Goal: Task Accomplishment & Management: Use online tool/utility

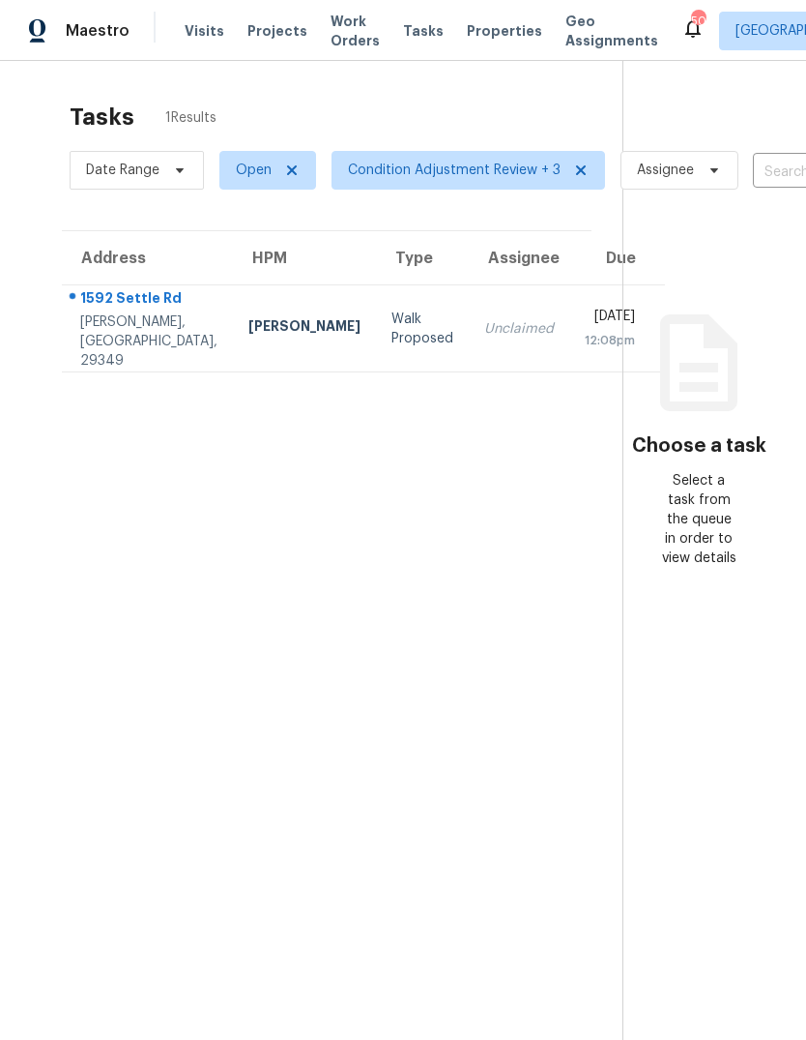
click at [334, 28] on span "Work Orders" at bounding box center [355, 31] width 49 height 39
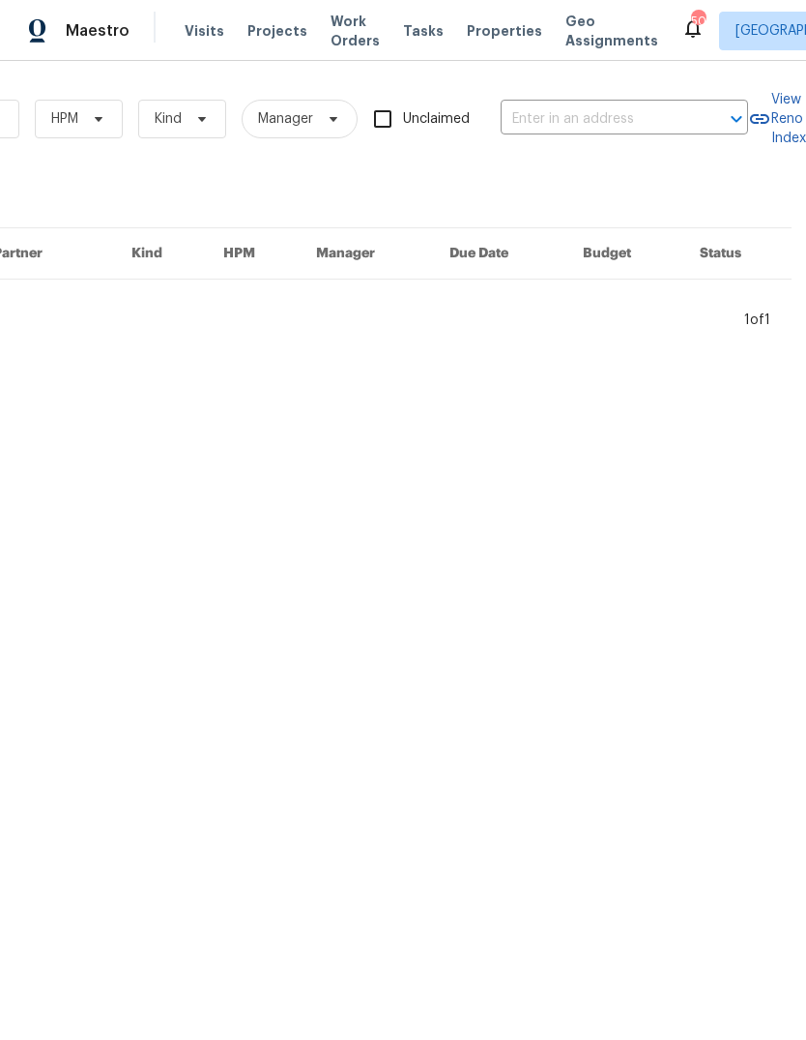
scroll to position [0, 318]
click at [604, 119] on input "text" at bounding box center [597, 119] width 193 height 30
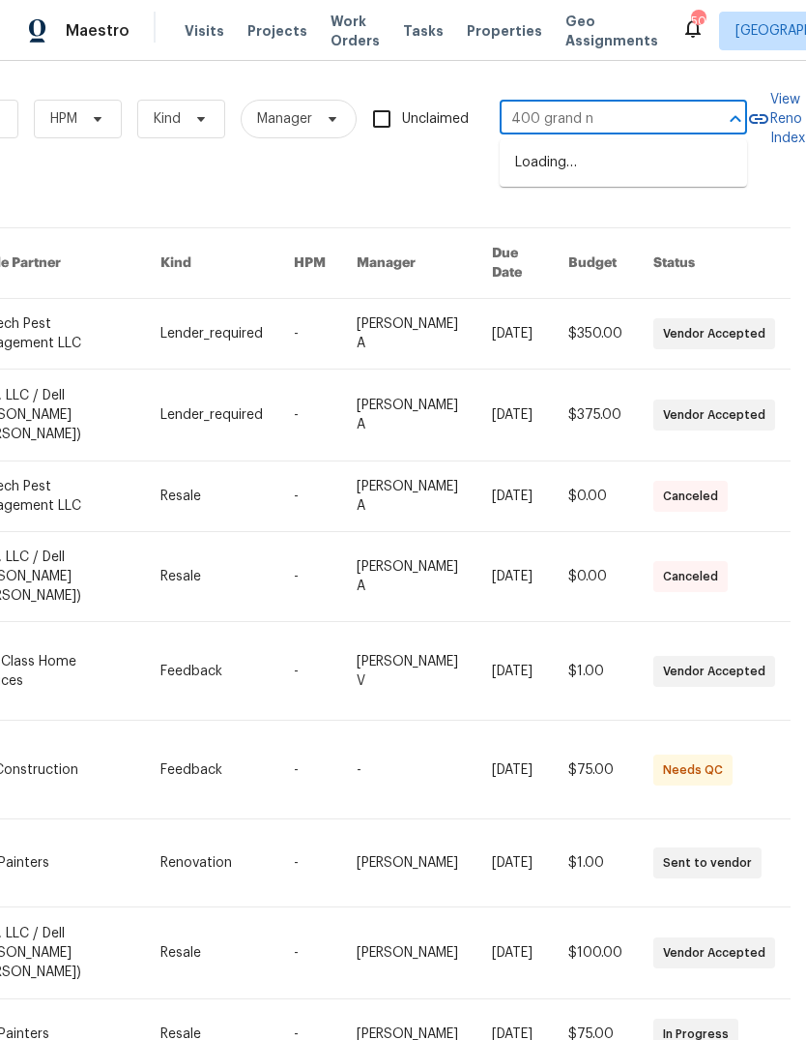
type input "400 grand na"
click at [591, 177] on li "400 Grand National Ln, Elgin, SC 29045" at bounding box center [624, 163] width 248 height 32
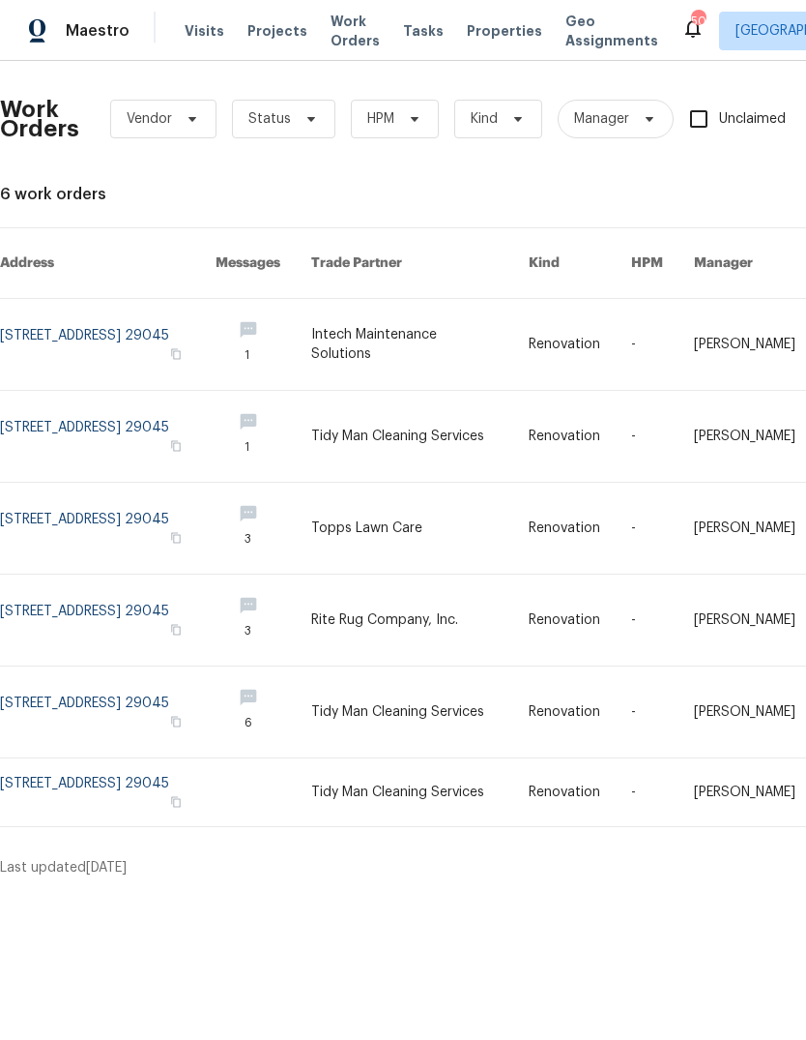
click at [403, 326] on link at bounding box center [420, 344] width 218 height 91
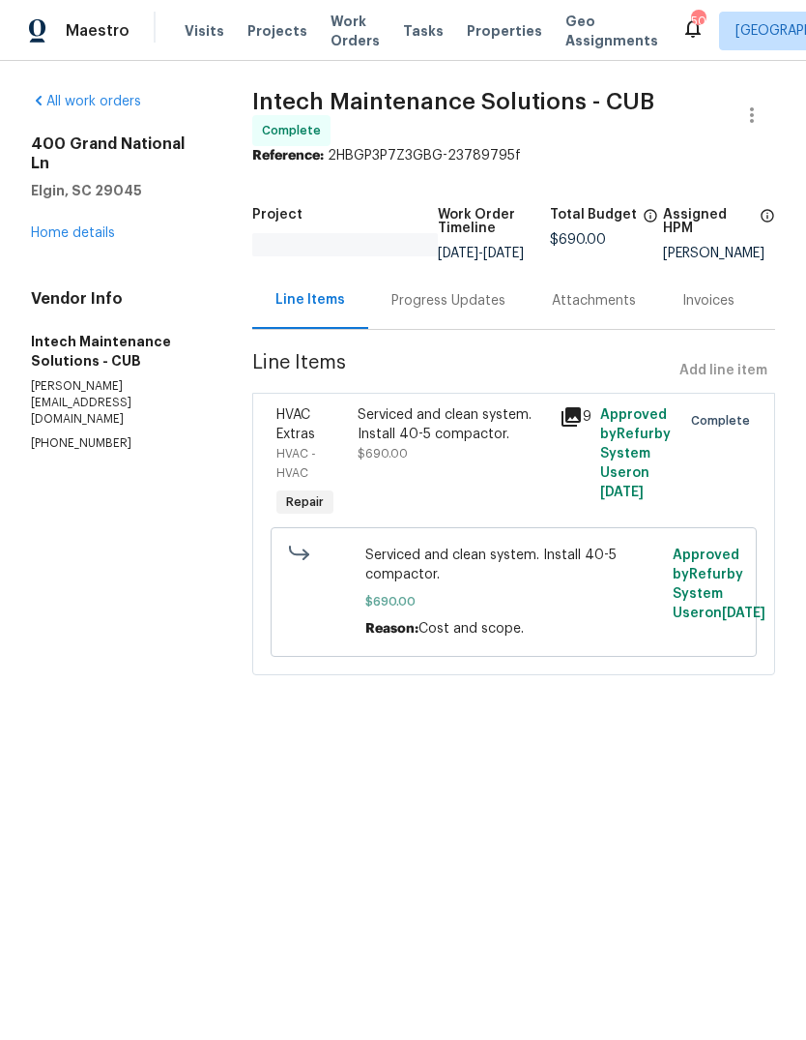
click at [52, 226] on link "Home details" at bounding box center [73, 233] width 84 height 14
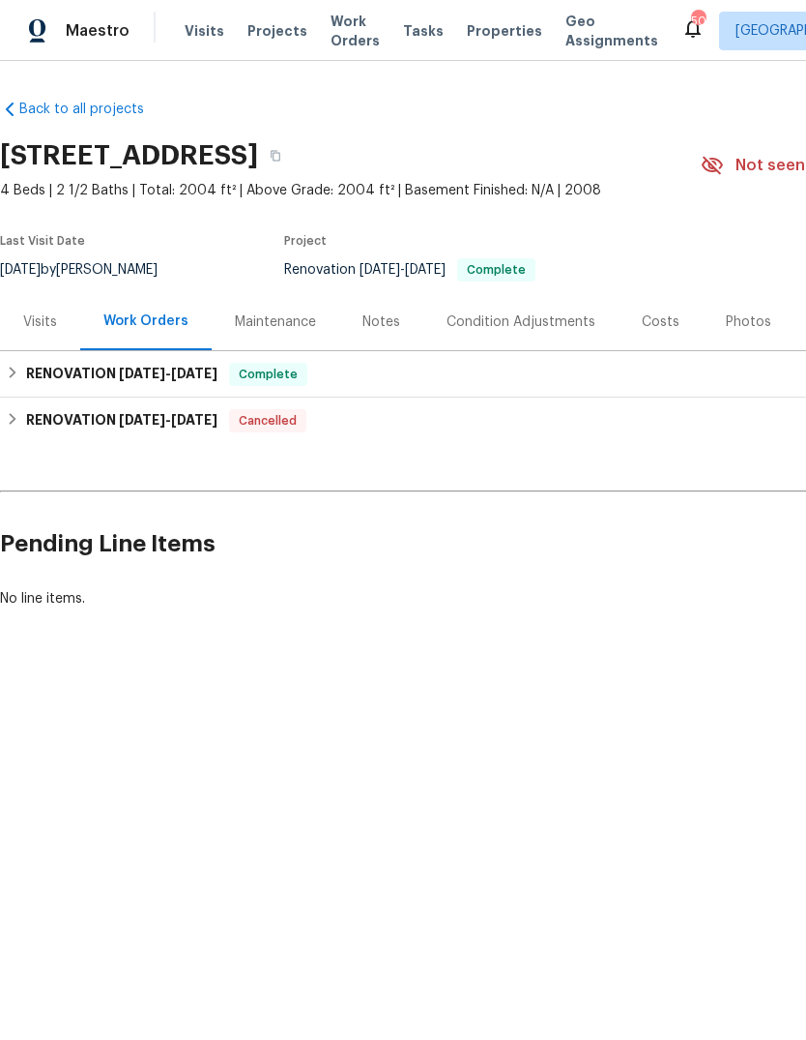
click at [287, 317] on div "Maintenance" at bounding box center [275, 321] width 81 height 19
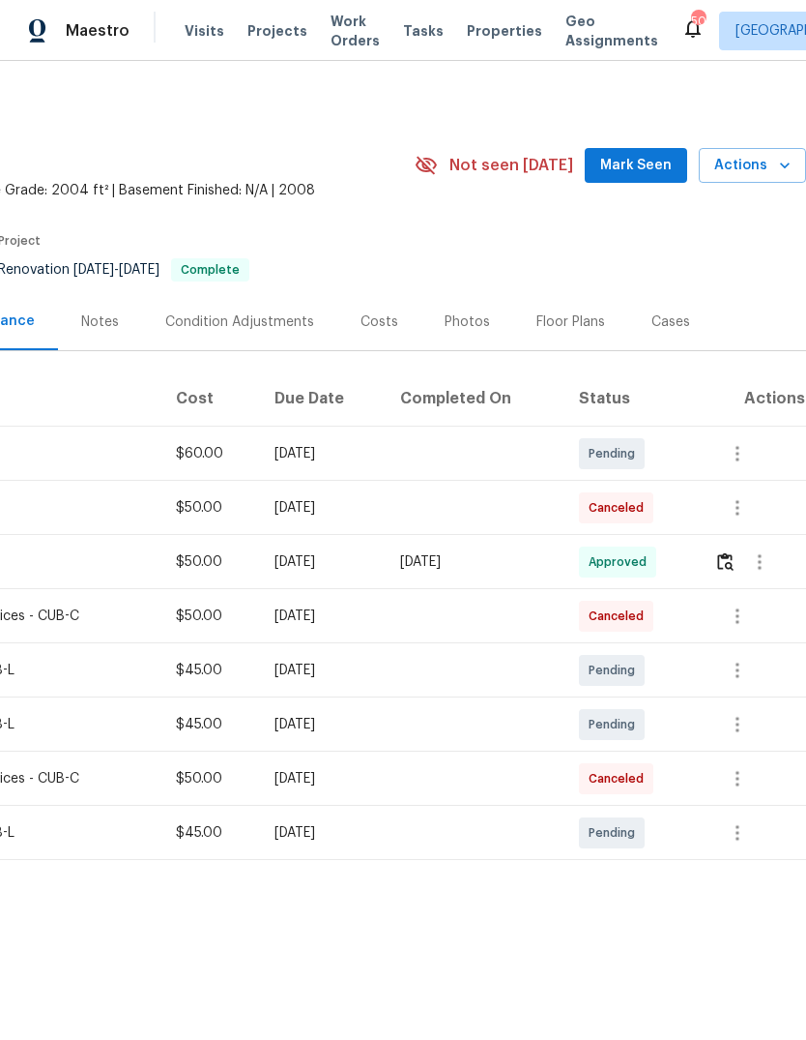
scroll to position [0, 286]
click at [722, 560] on img "button" at bounding box center [726, 561] width 16 height 18
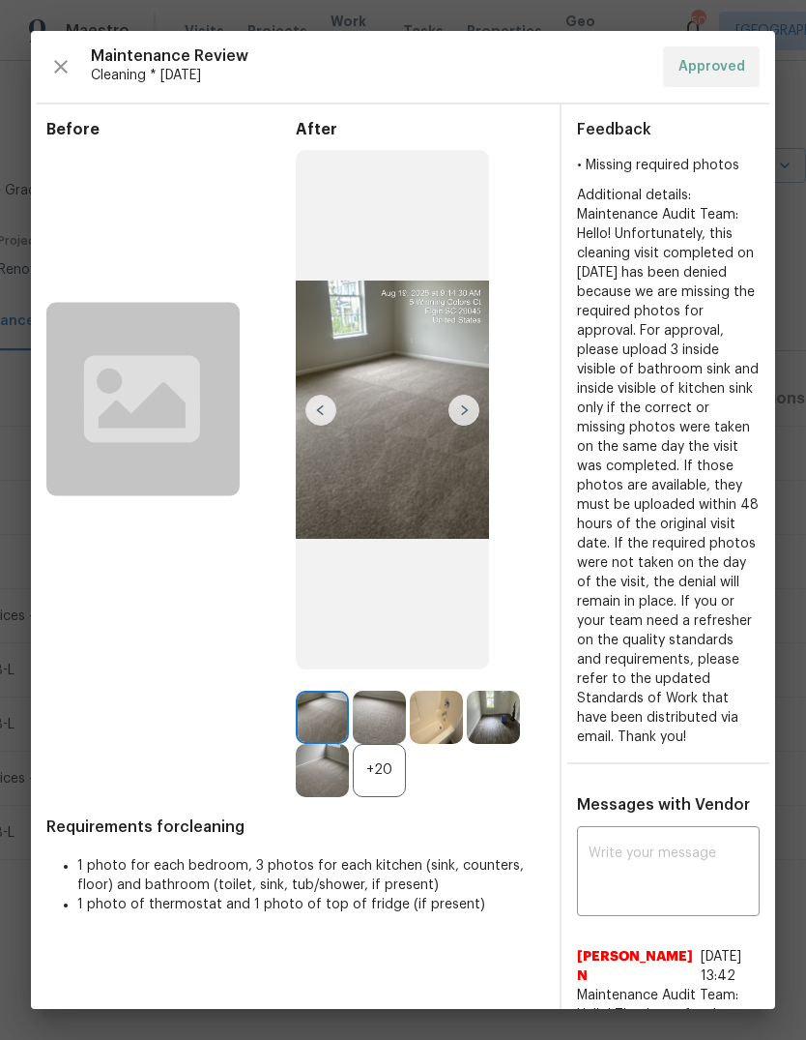
scroll to position [0, 0]
click at [58, 62] on icon "button" at bounding box center [60, 66] width 23 height 23
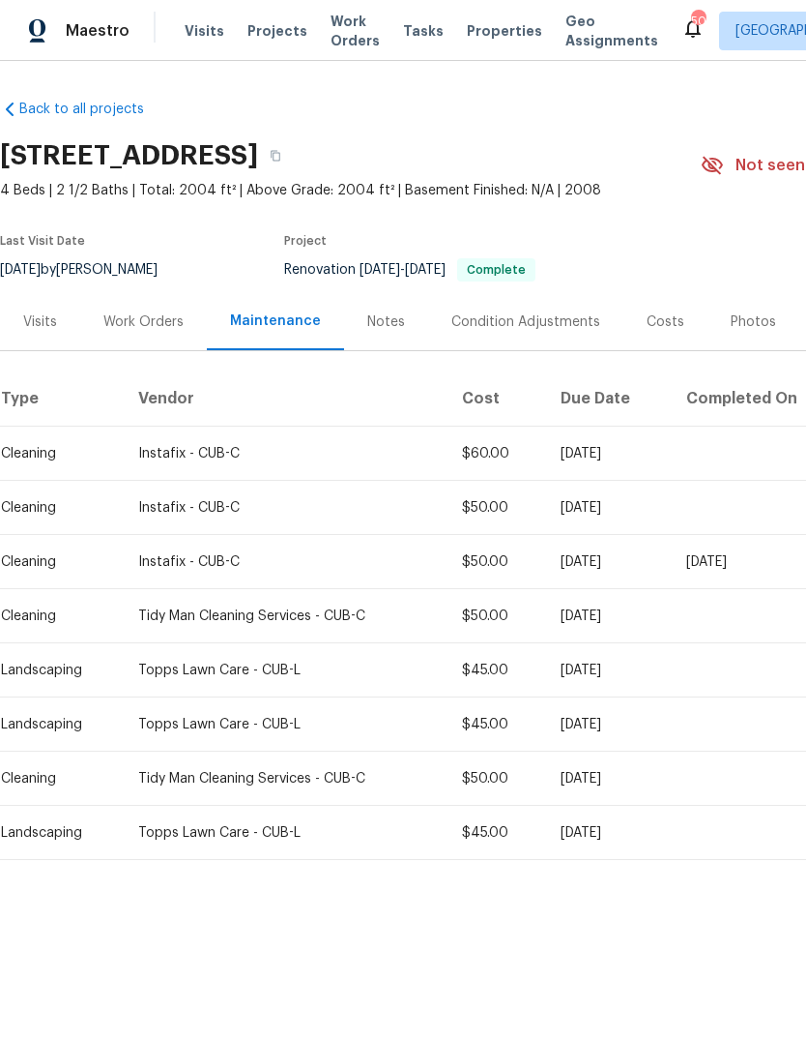
click at [338, 38] on span "Work Orders" at bounding box center [355, 31] width 49 height 39
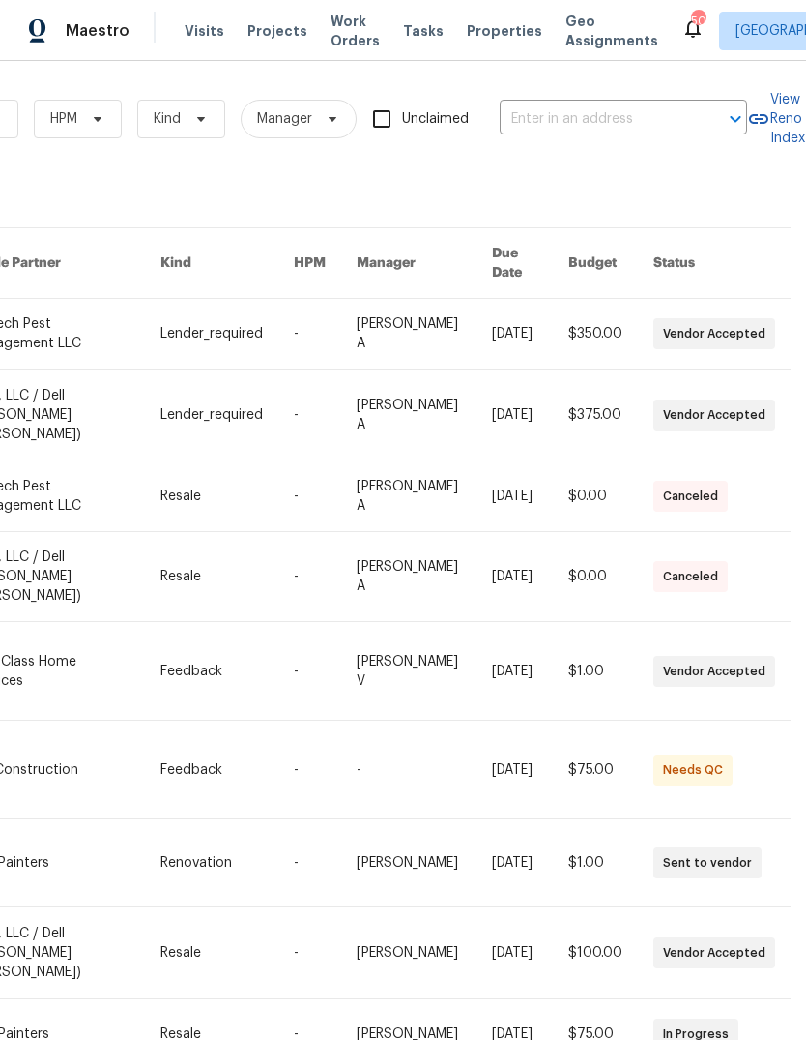
scroll to position [0, 318]
click at [593, 121] on input "text" at bounding box center [596, 119] width 193 height 30
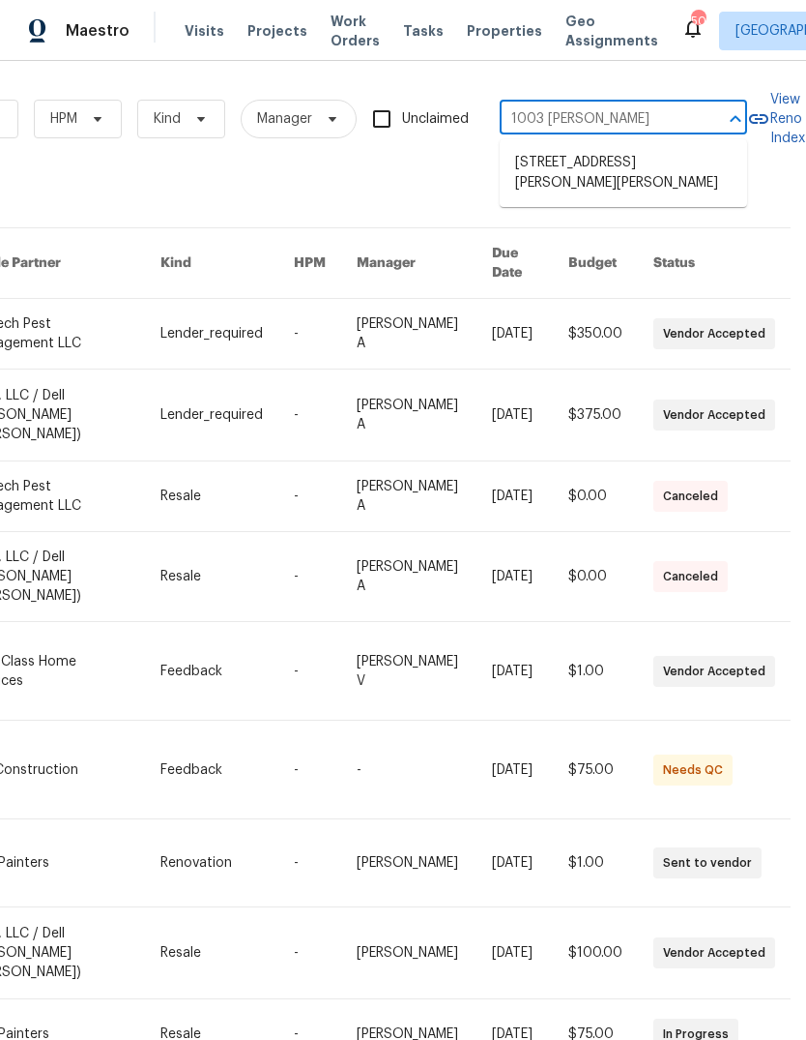
type input "1003 Watson"
click at [609, 166] on li "1003 Watson Dr, Elgin, SC 29045" at bounding box center [624, 173] width 248 height 52
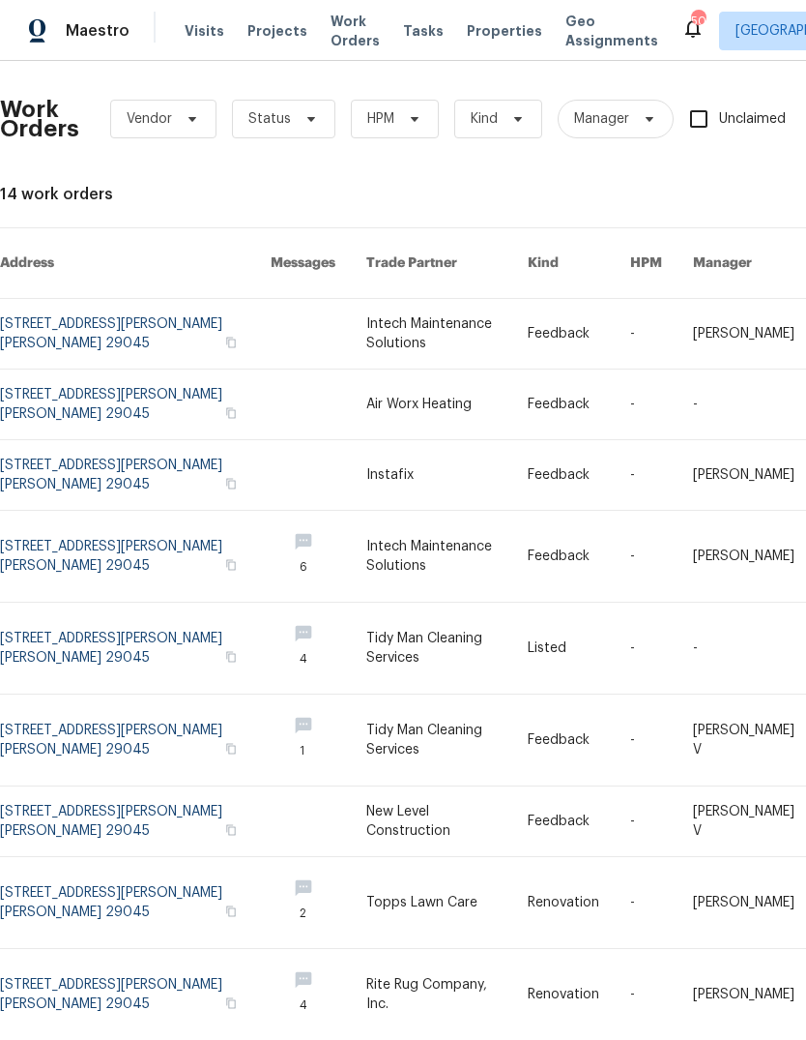
click at [366, 319] on link at bounding box center [446, 334] width 161 height 70
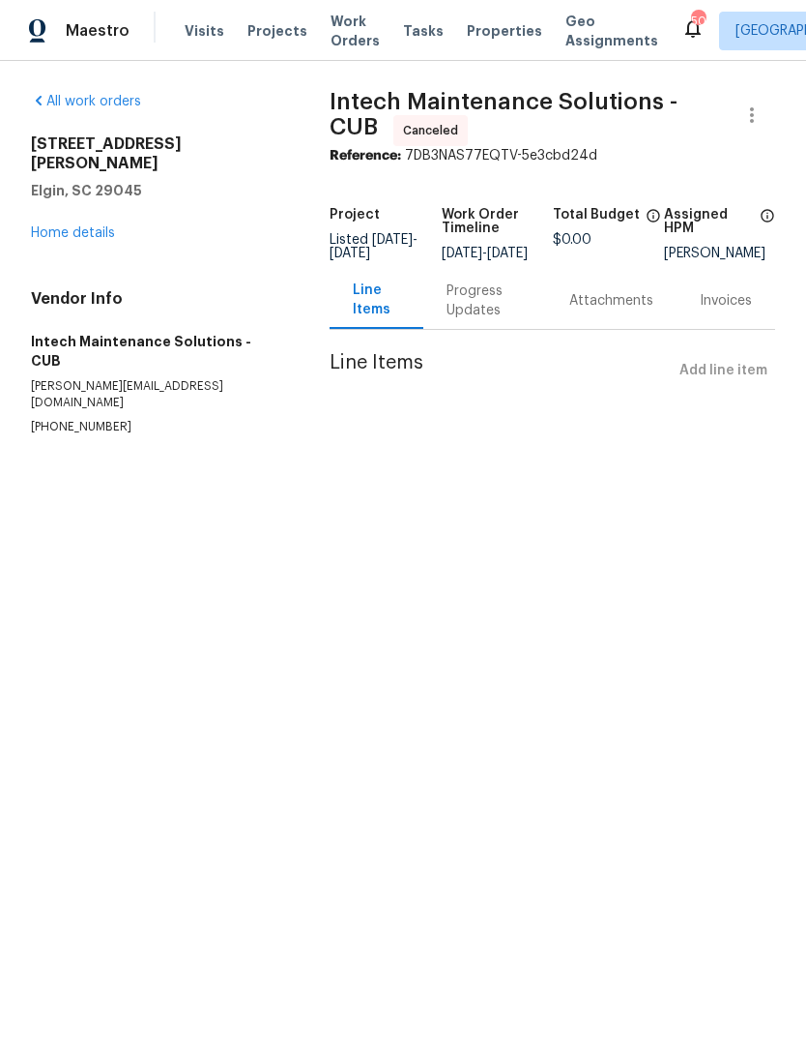
click at [54, 226] on link "Home details" at bounding box center [73, 233] width 84 height 14
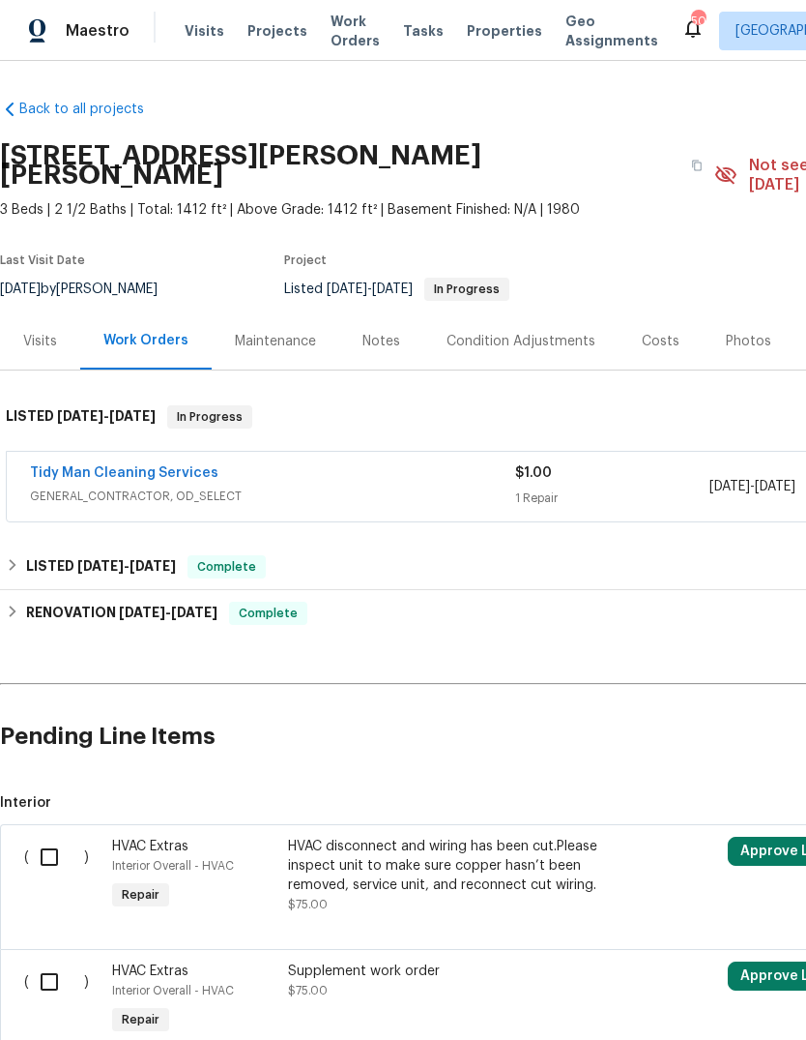
click at [261, 332] on div "Maintenance" at bounding box center [275, 341] width 81 height 19
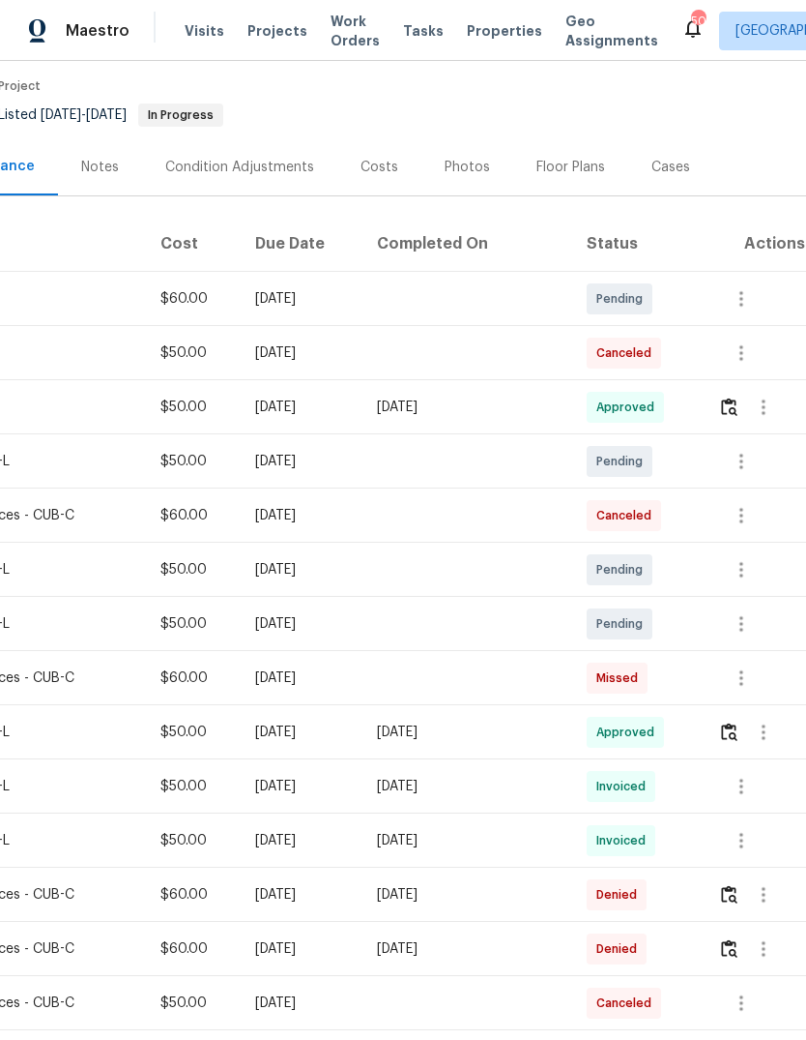
scroll to position [174, 286]
click at [729, 397] on img "button" at bounding box center [729, 406] width 16 height 18
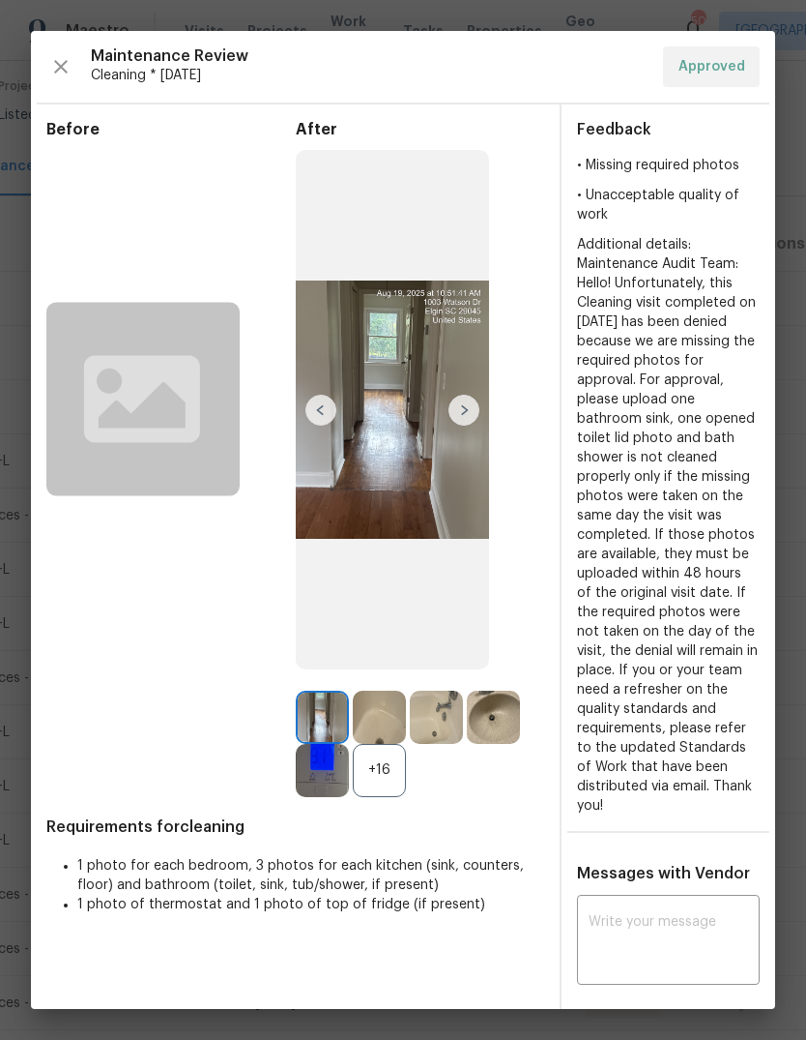
scroll to position [0, 0]
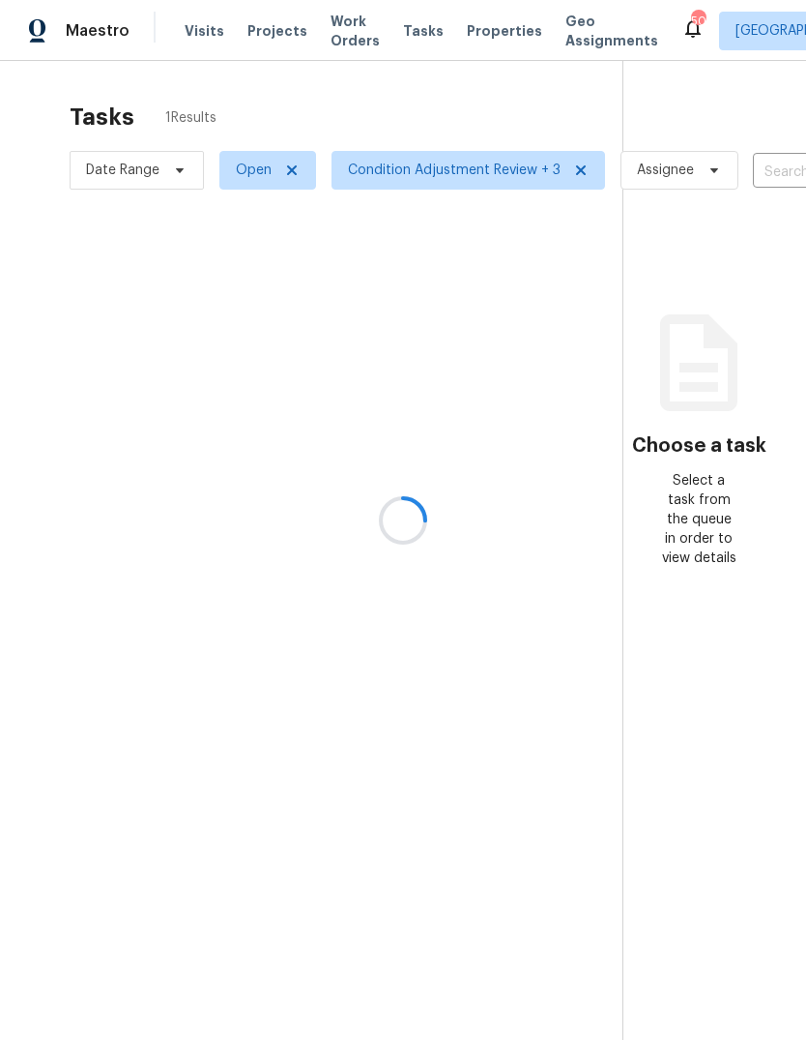
click at [334, 31] on div at bounding box center [403, 520] width 806 height 1040
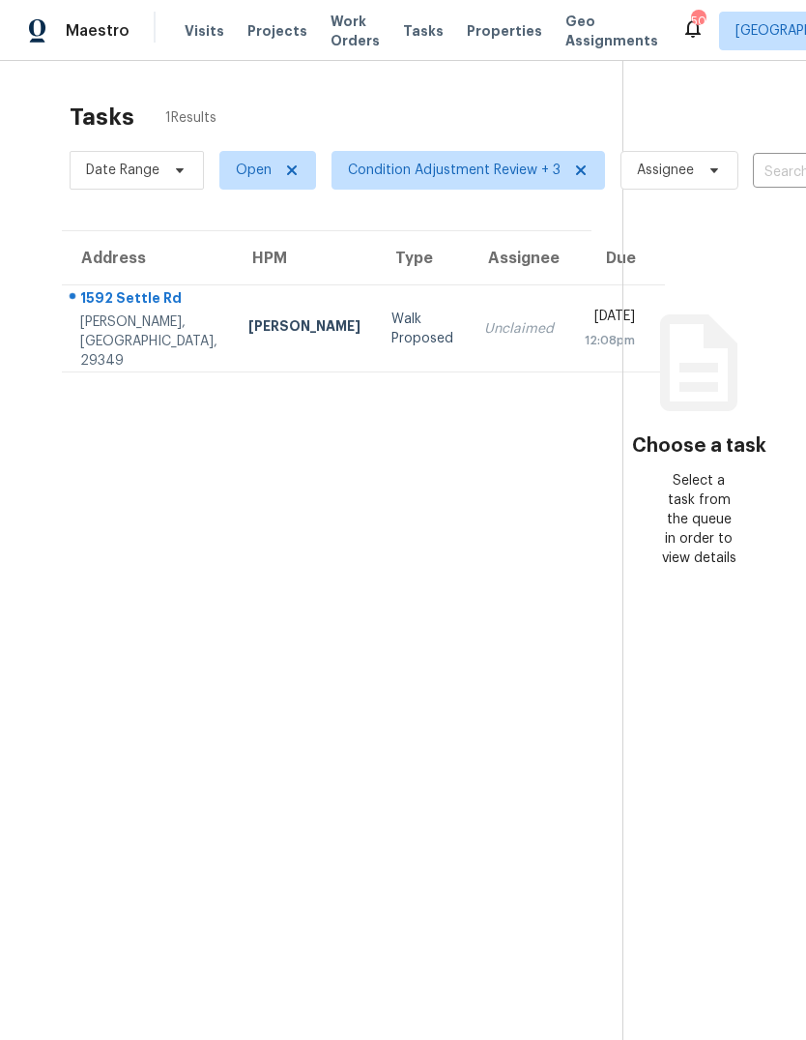
click at [331, 40] on span "Work Orders" at bounding box center [355, 31] width 49 height 39
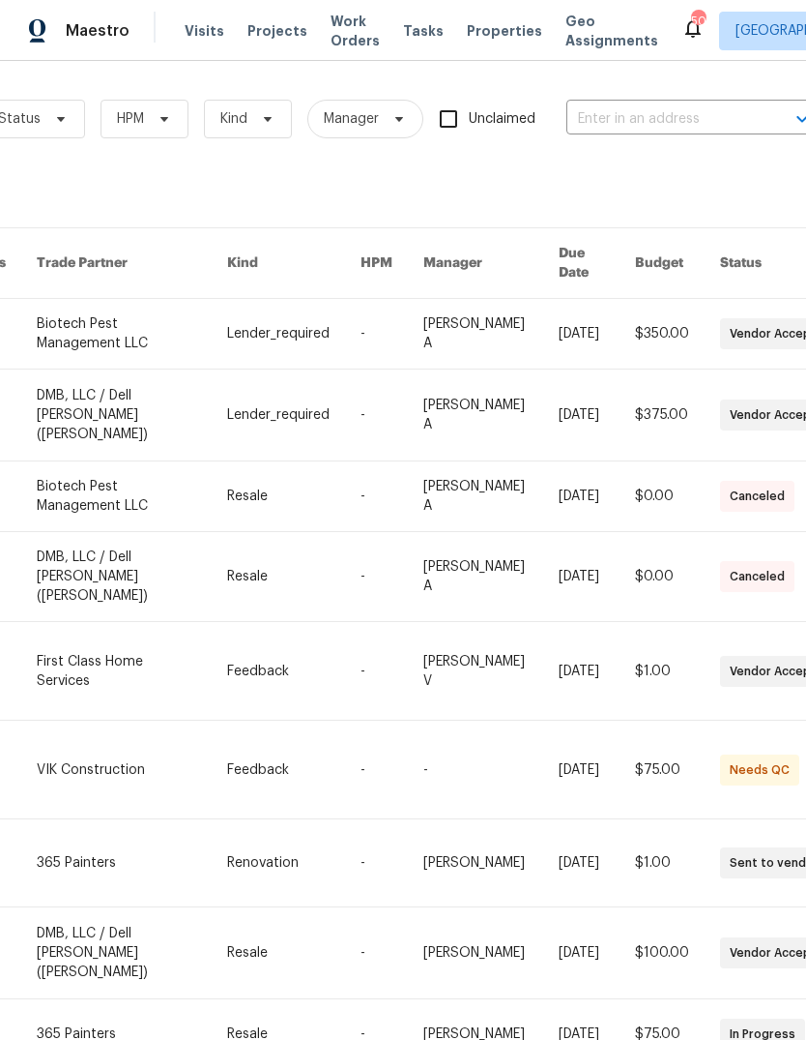
scroll to position [0, 251]
click at [669, 127] on input "text" at bounding box center [662, 119] width 193 height 30
type input "121 gen"
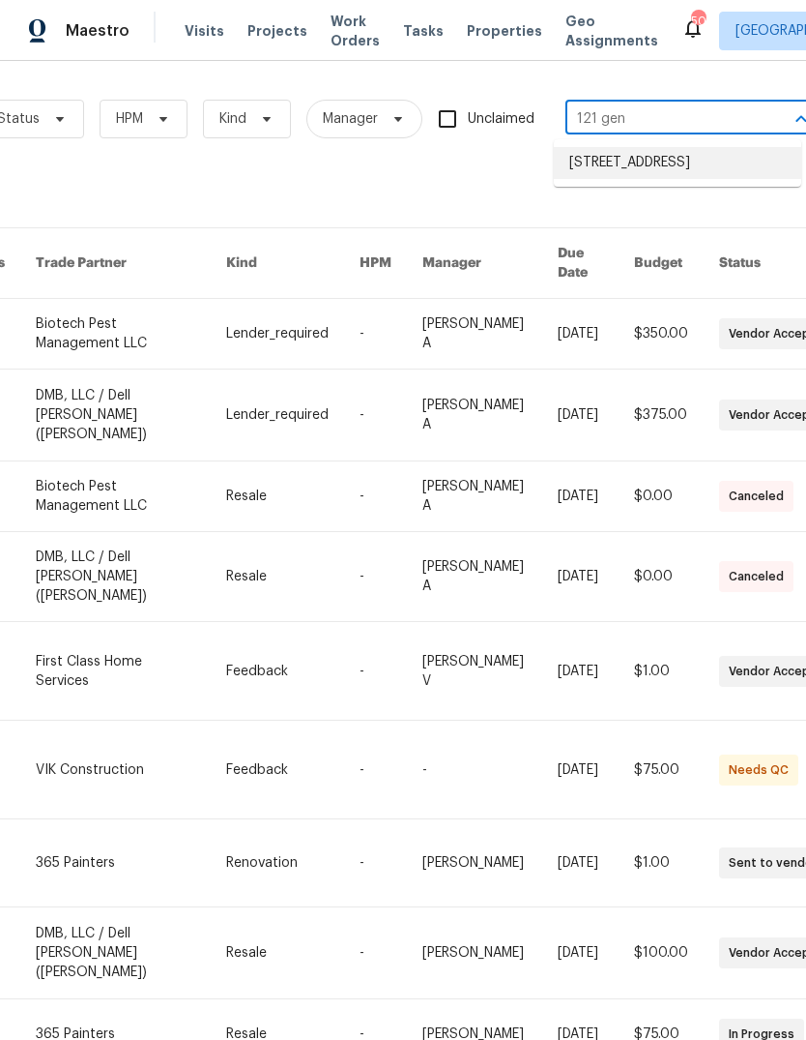
click at [662, 163] on li "121 Genessee Valley Rd, Columbia, SC 29223" at bounding box center [678, 163] width 248 height 32
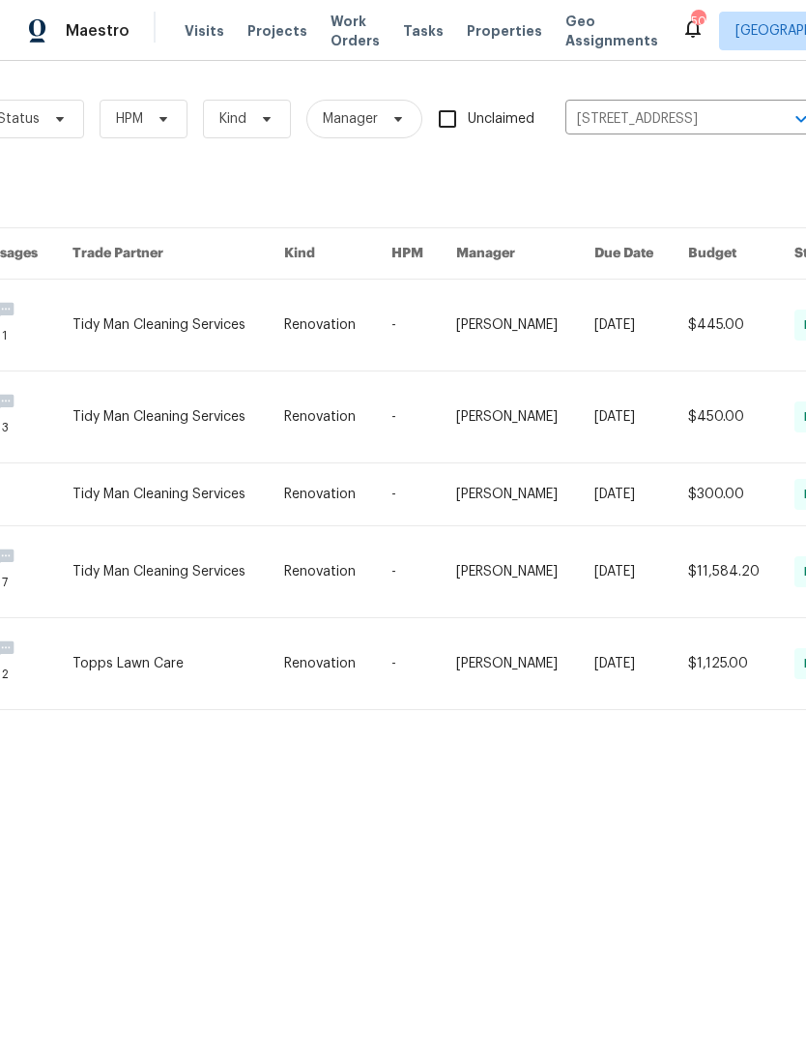
click at [361, 342] on link at bounding box center [337, 324] width 106 height 91
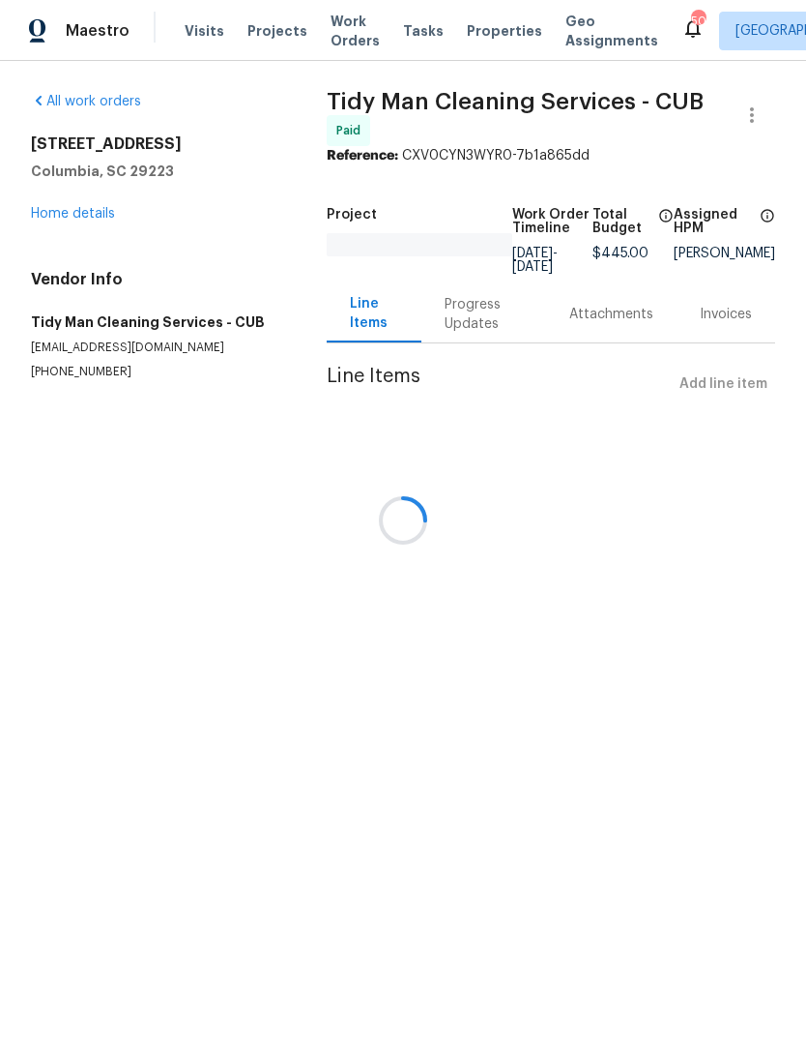
click at [52, 220] on div at bounding box center [403, 520] width 806 height 1040
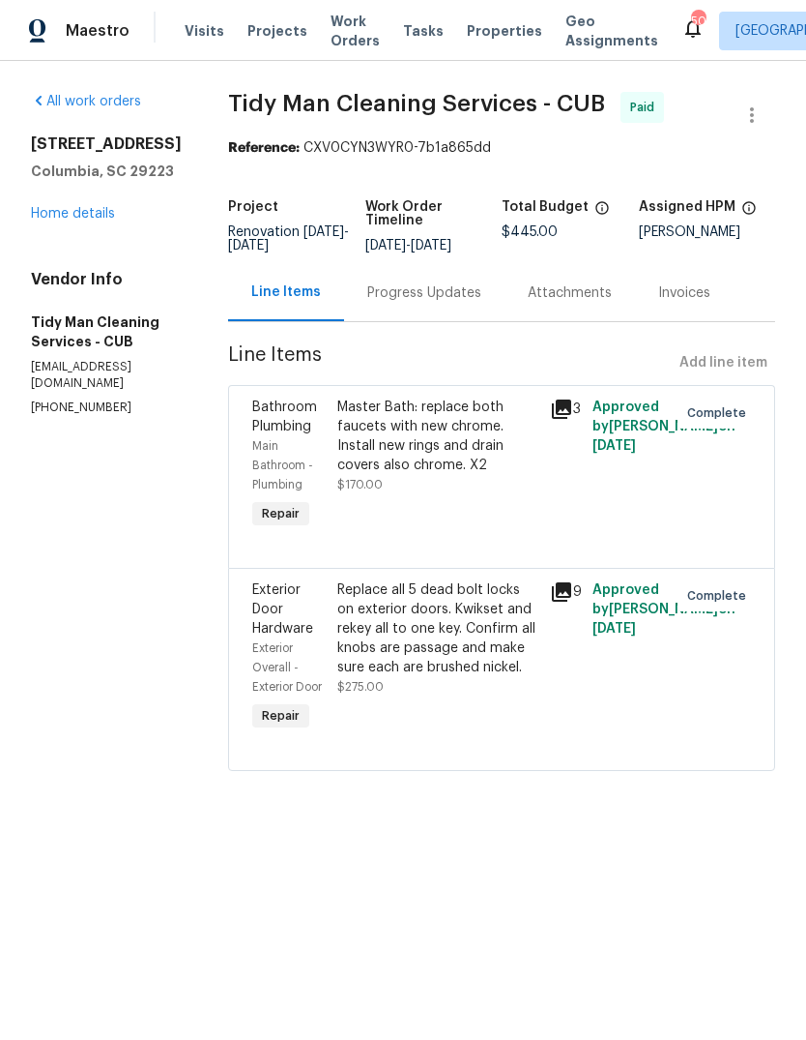
click at [98, 220] on link "Home details" at bounding box center [73, 214] width 84 height 14
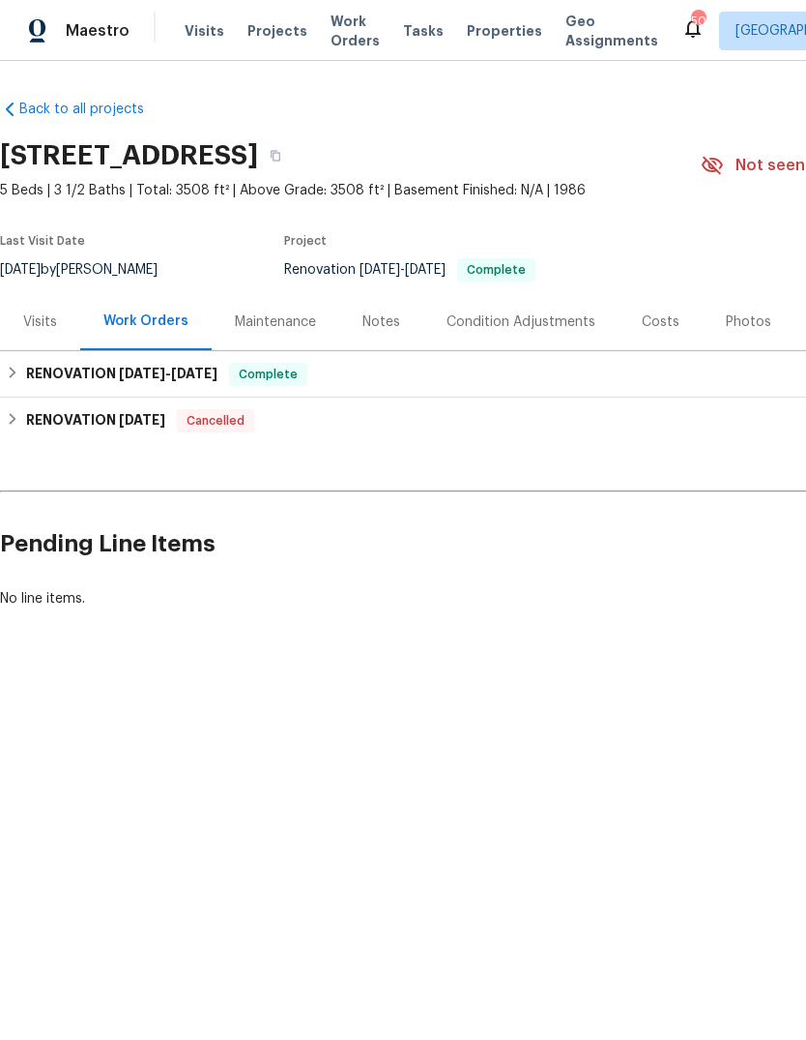
click at [282, 317] on div "Maintenance" at bounding box center [275, 321] width 81 height 19
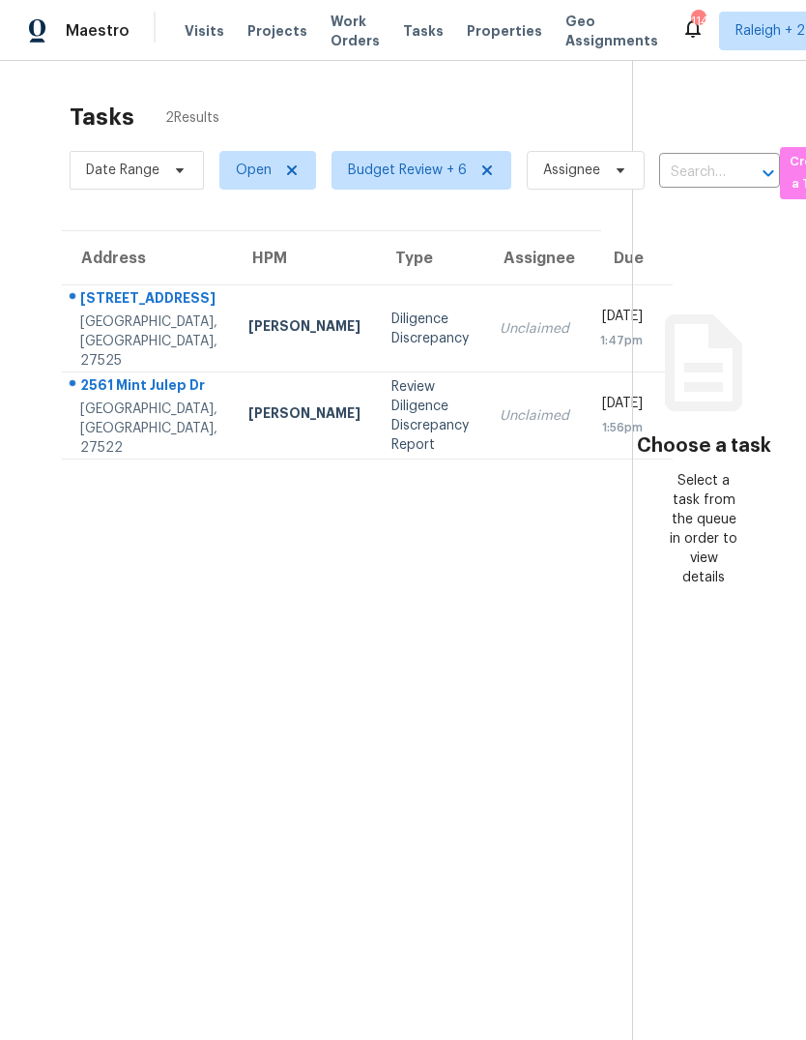
click at [155, 457] on div "[GEOGRAPHIC_DATA], [GEOGRAPHIC_DATA], 27522" at bounding box center [148, 428] width 137 height 58
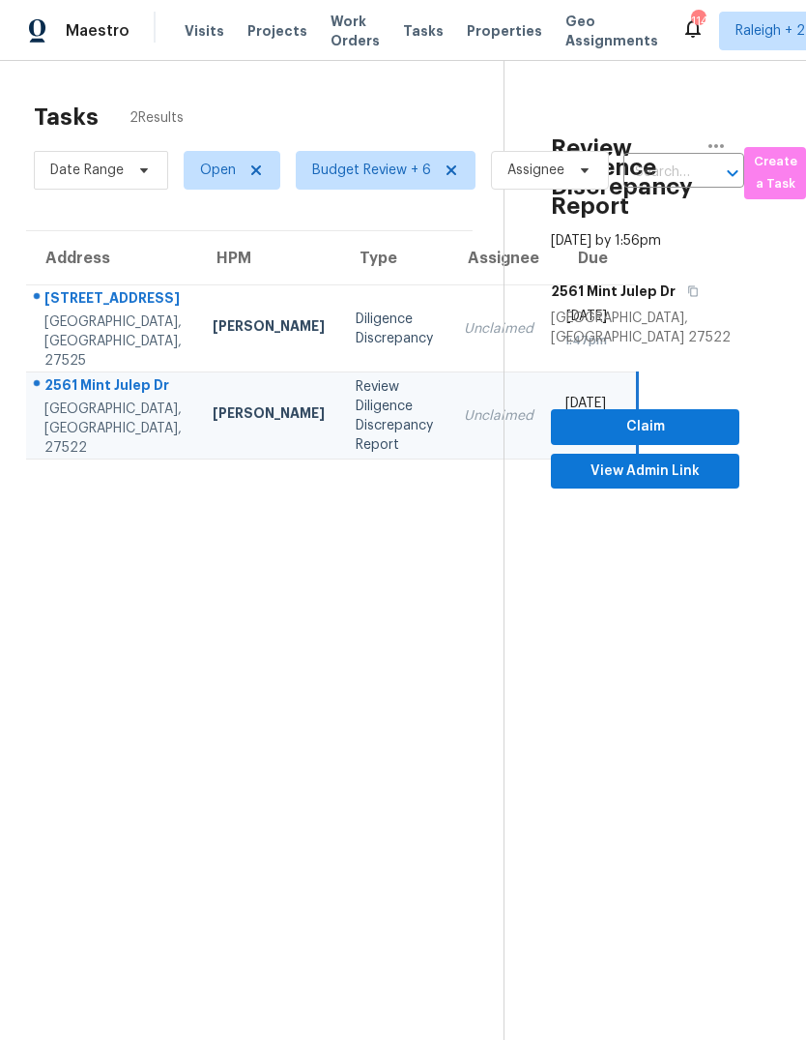
scroll to position [0, 34]
click at [728, 143] on icon "button" at bounding box center [718, 145] width 23 height 23
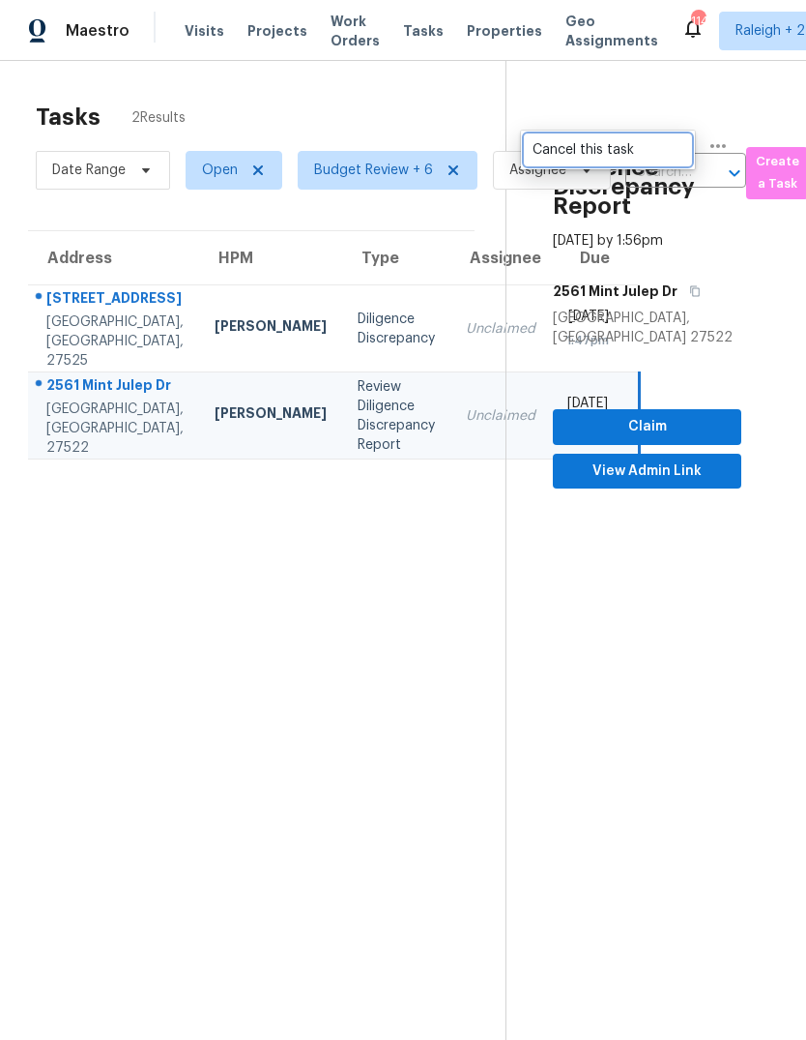
click at [594, 154] on div "Cancel this task" at bounding box center [608, 149] width 151 height 19
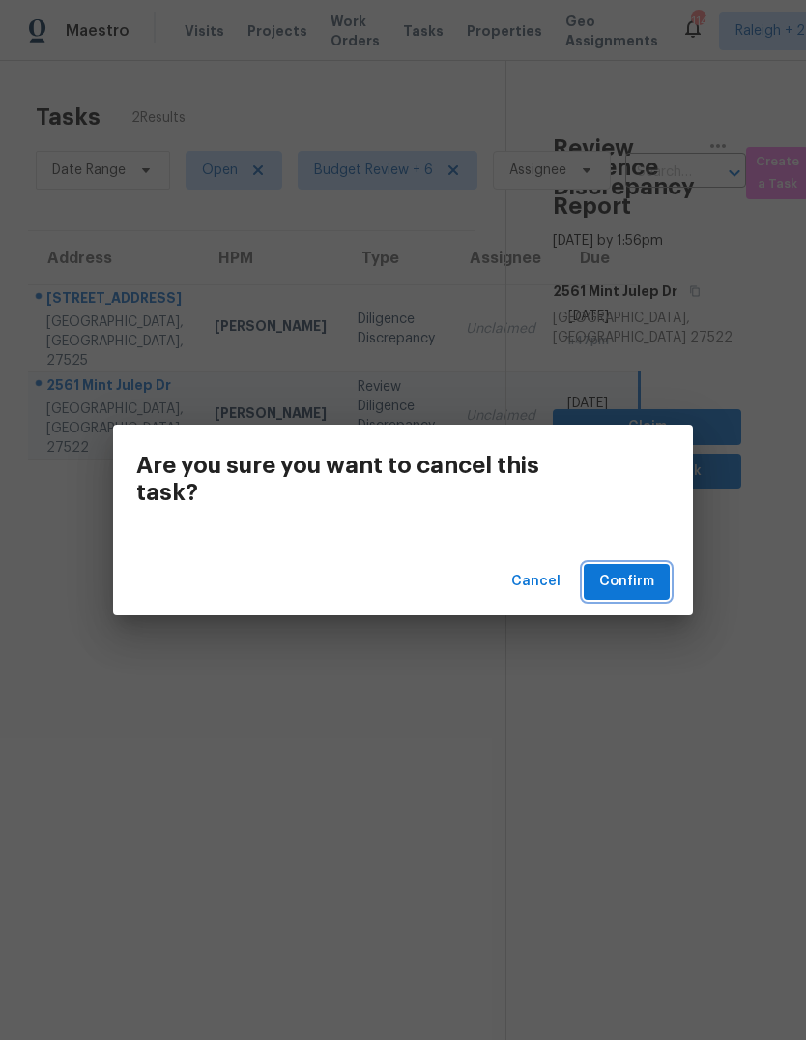
click at [652, 584] on span "Confirm" at bounding box center [627, 582] width 55 height 24
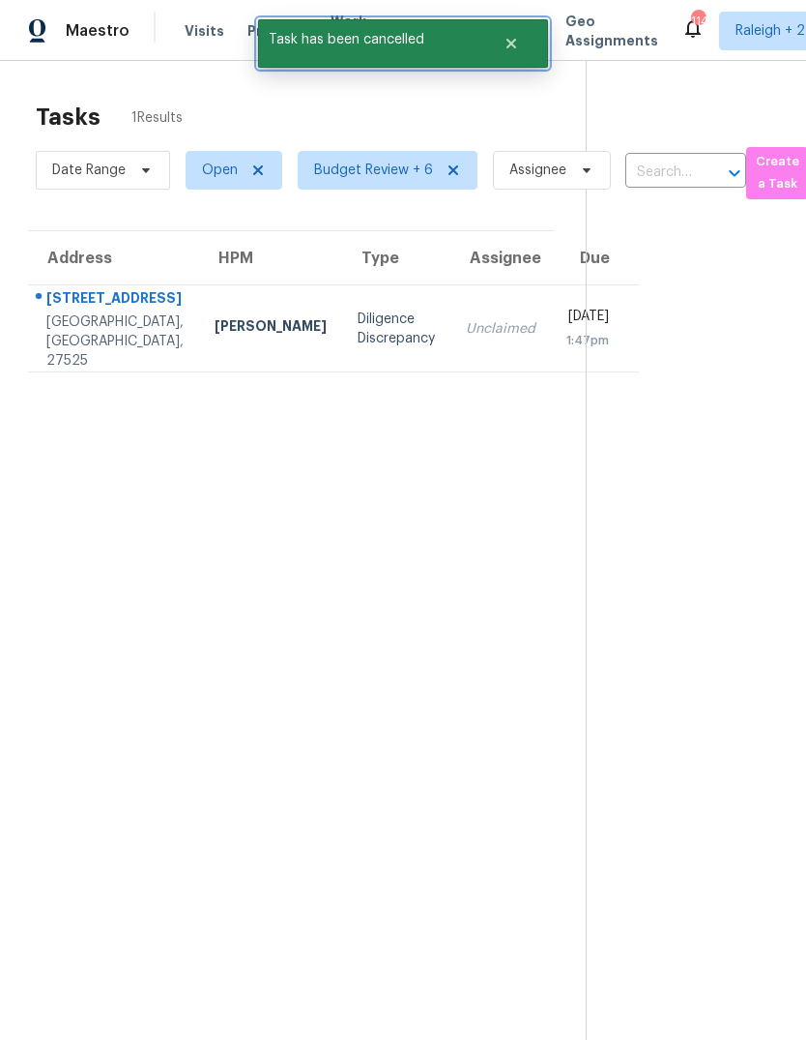
click at [510, 45] on icon "Close" at bounding box center [512, 44] width 10 height 10
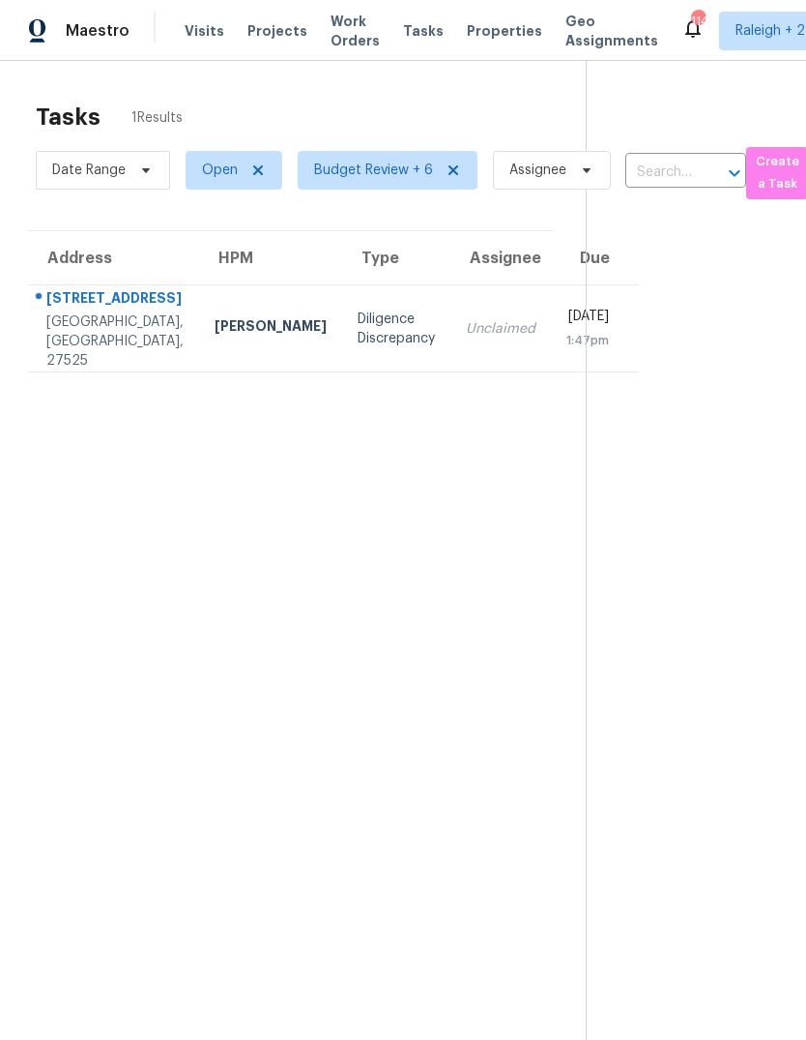
click at [358, 337] on div "Diligence Discrepancy" at bounding box center [396, 328] width 77 height 39
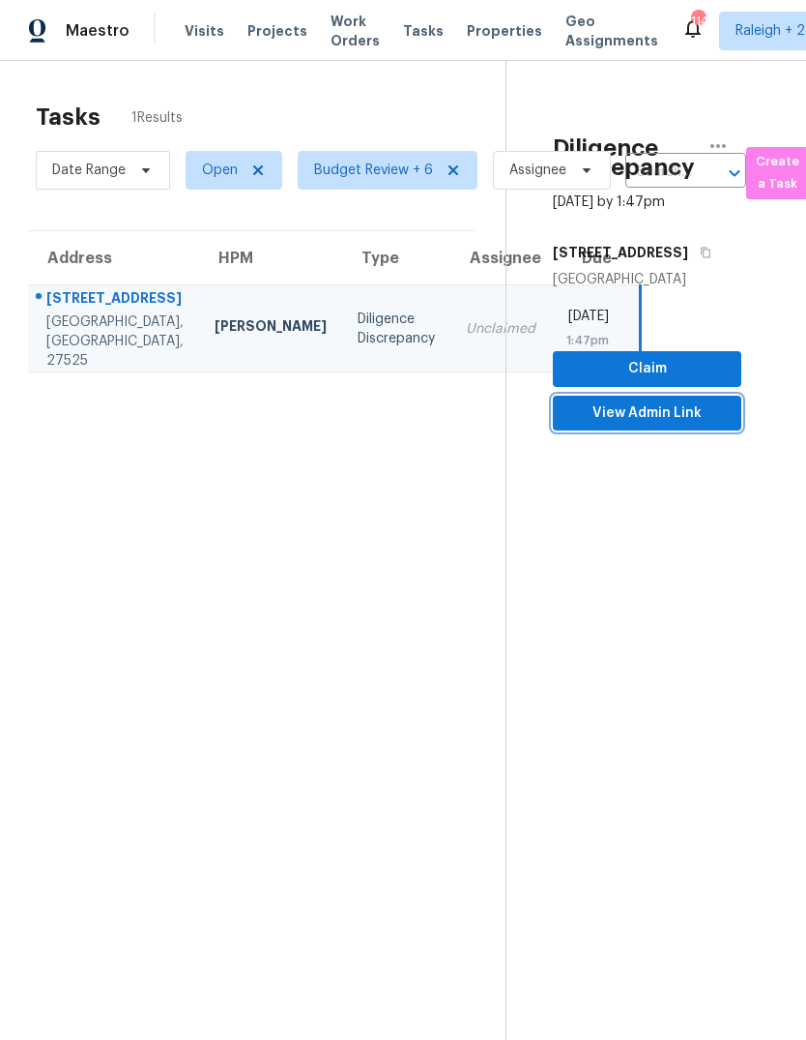
click at [709, 407] on span "View Admin Link" at bounding box center [648, 413] width 158 height 24
